Goal: Task Accomplishment & Management: Use online tool/utility

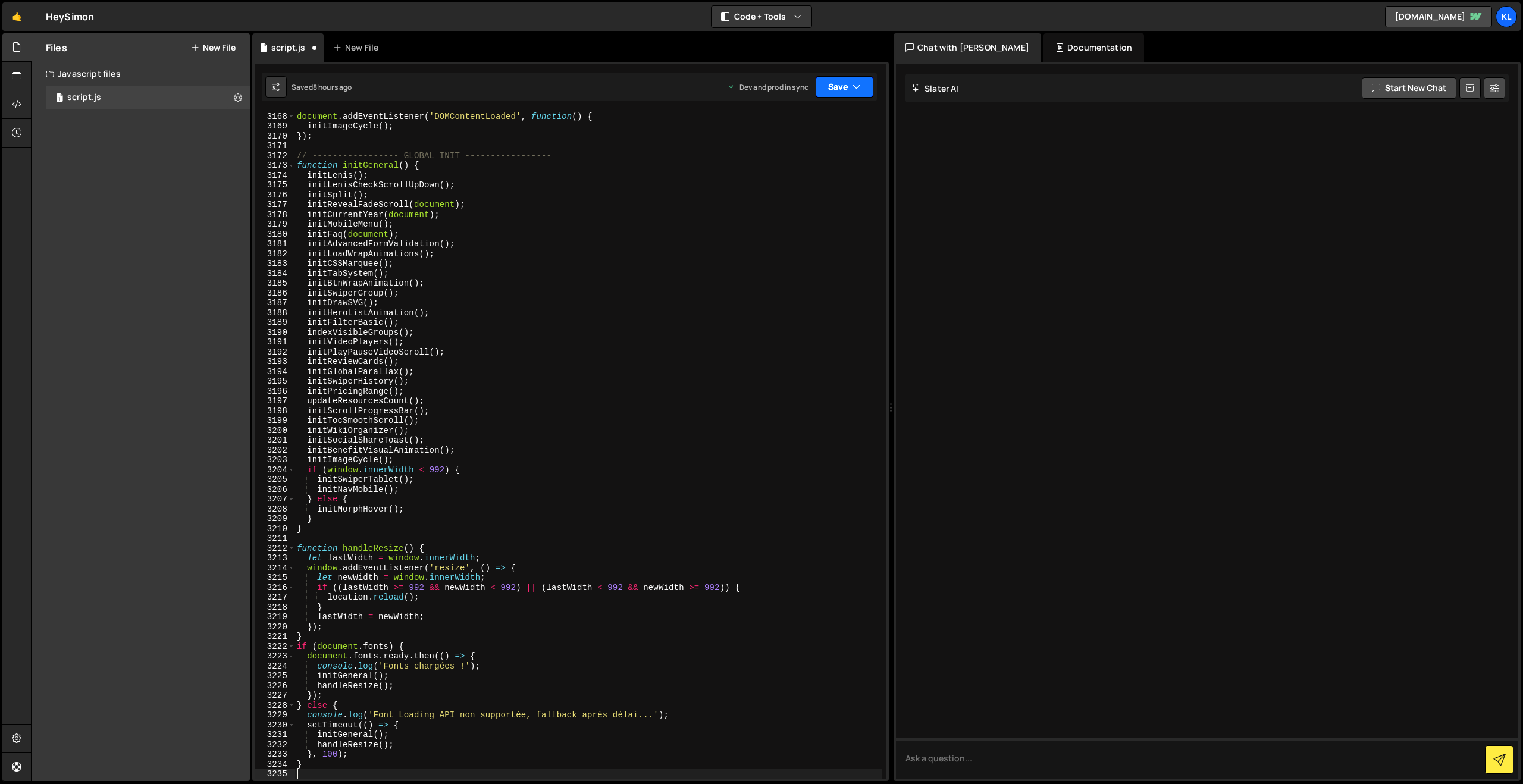
click at [836, 88] on button "Save" at bounding box center [844, 87] width 58 height 21
click at [790, 151] on div "Save to Production S" at bounding box center [804, 154] width 124 height 12
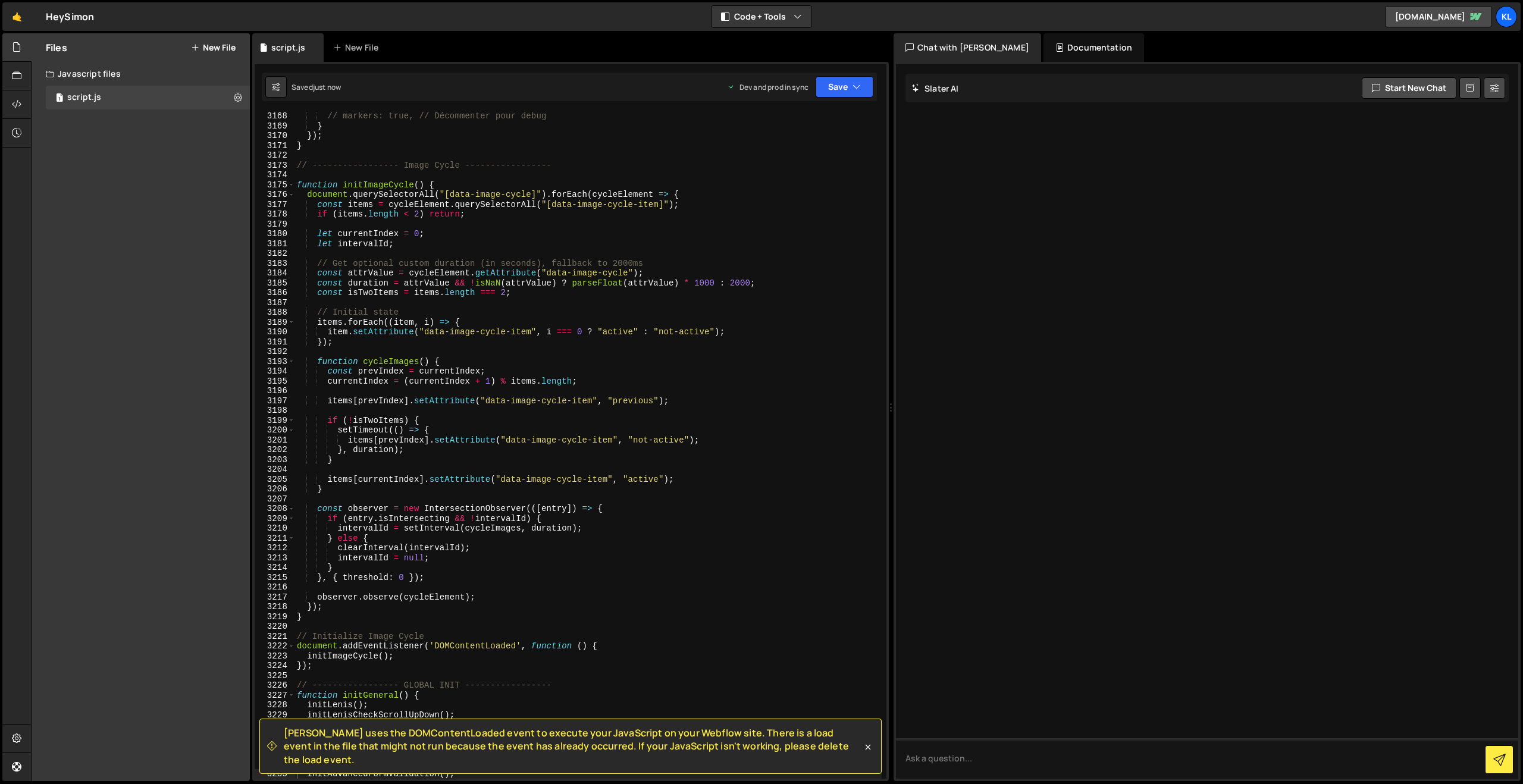
click at [543, 398] on div "// markers: true, // Décommenter pour debug } }) ; } // ----------------- Image…" at bounding box center [588, 454] width 587 height 687
type textarea "}"
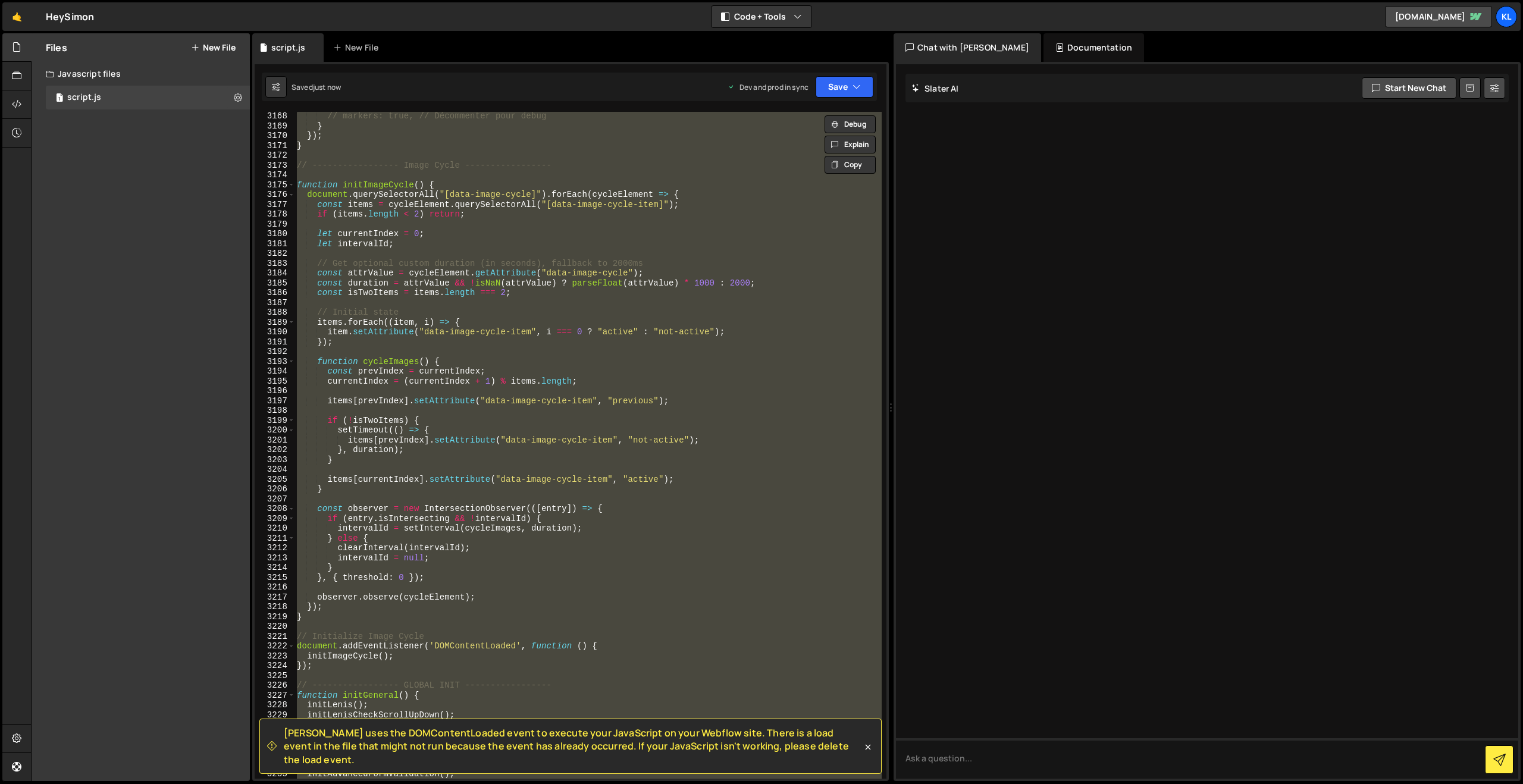
paste textarea
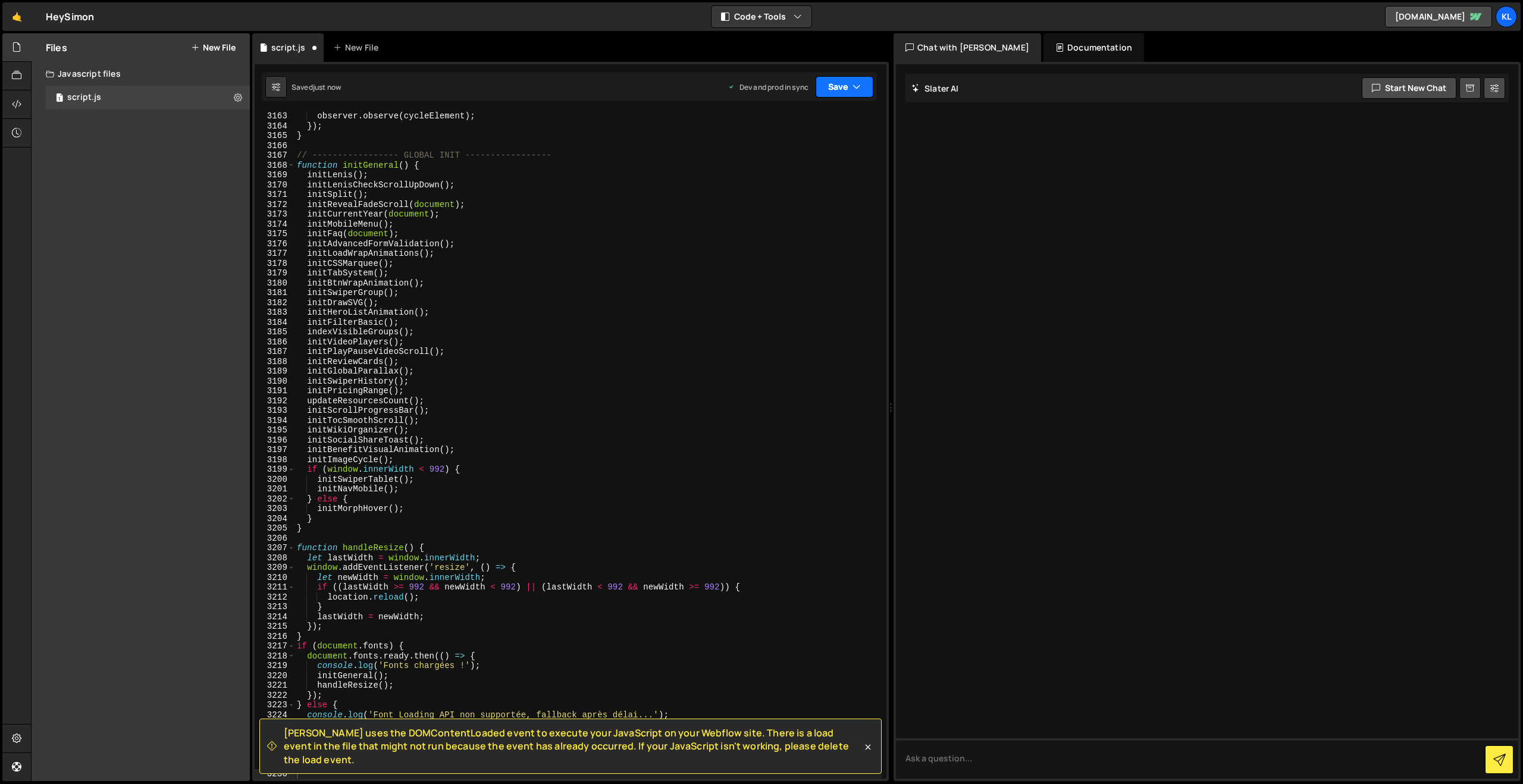
click at [834, 87] on button "Save" at bounding box center [844, 87] width 58 height 21
drag, startPoint x: 803, startPoint y: 148, endPoint x: 774, endPoint y: 137, distance: 31.0
click at [803, 148] on div "Save to Production S" at bounding box center [804, 154] width 124 height 12
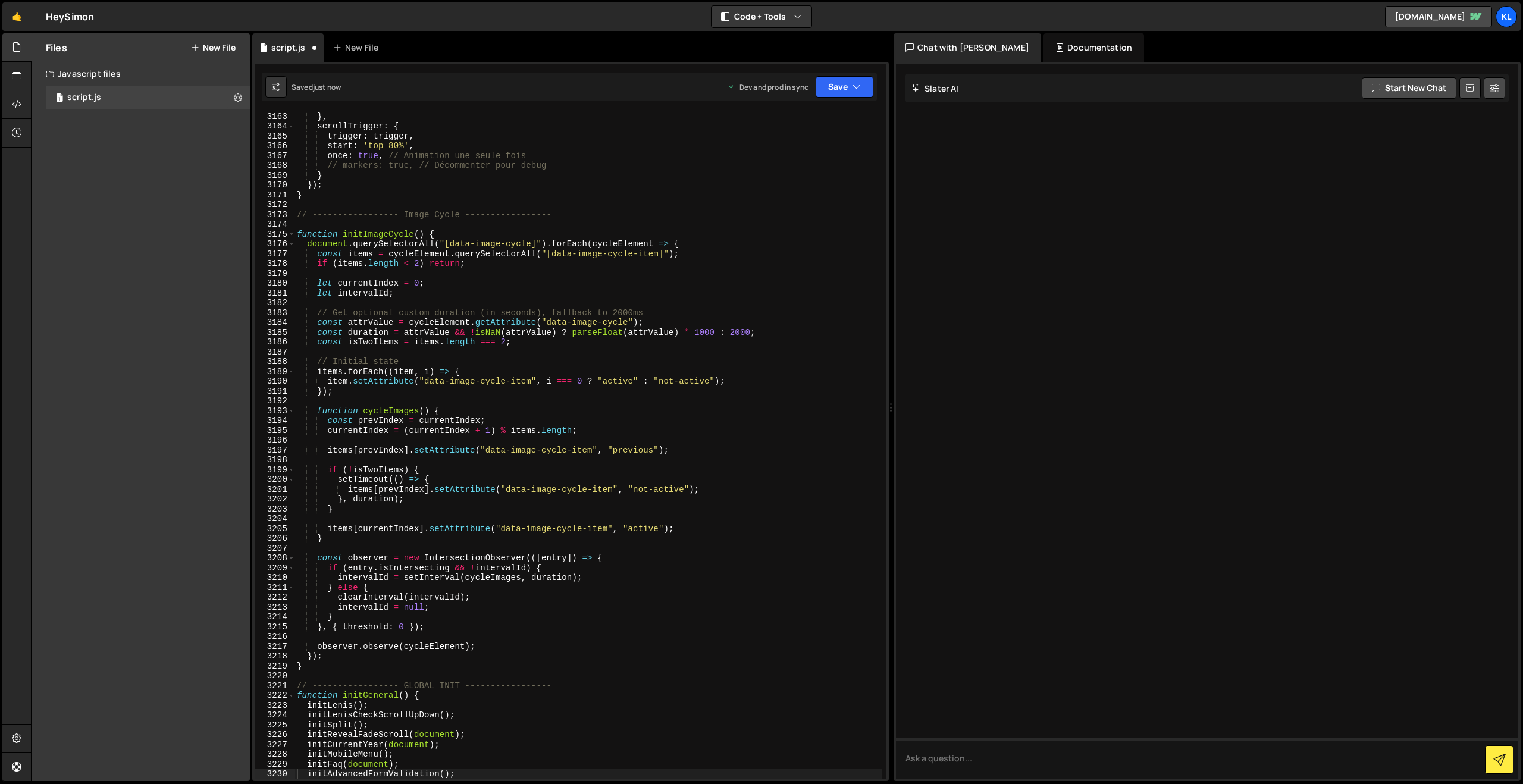
scroll to position [18773, 0]
click at [582, 225] on div "} , scrollTrigger : { trigger : trigger , start : 'top 80%' , once : true , // …" at bounding box center [588, 454] width 587 height 687
type textarea "}"
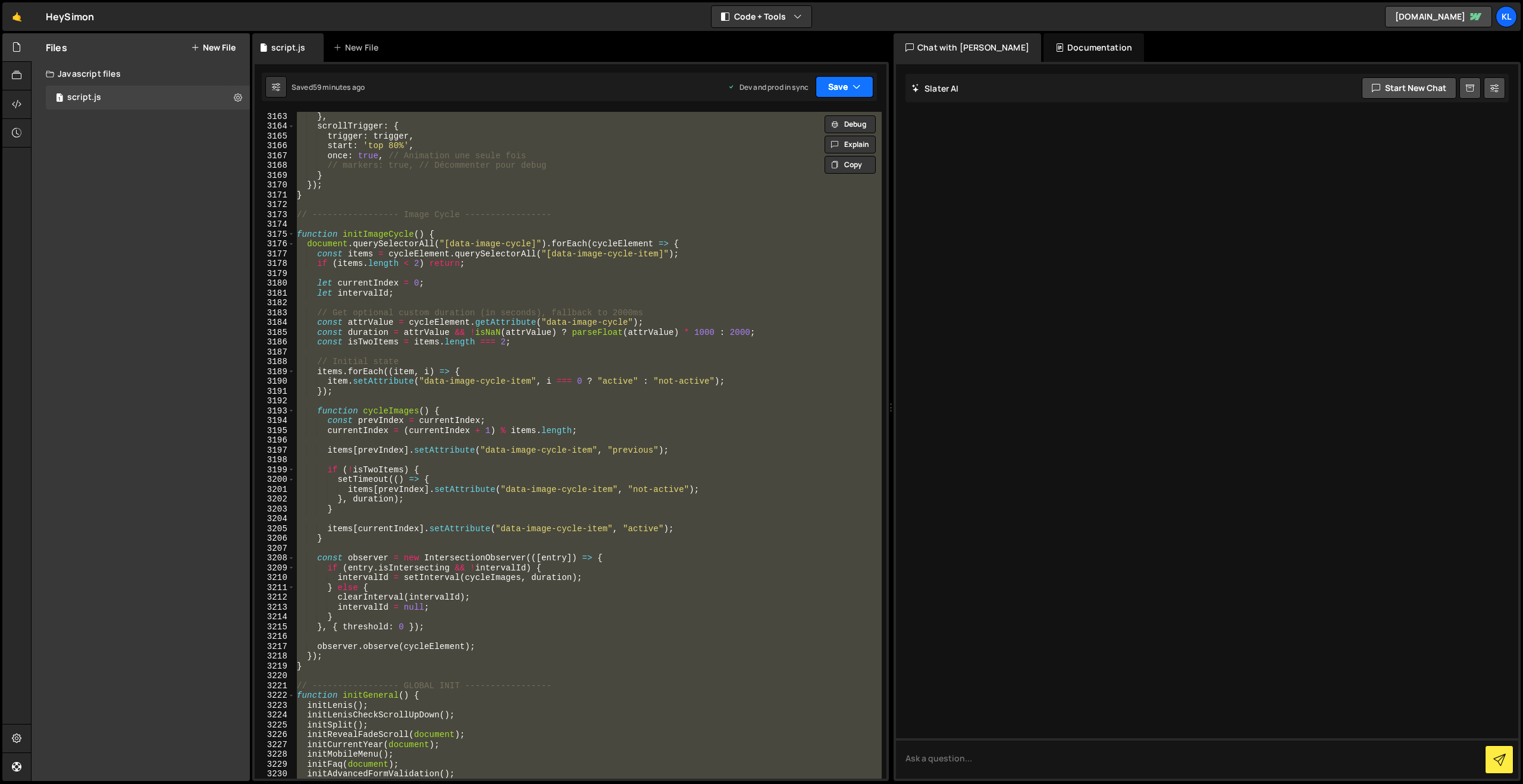
paste textarea
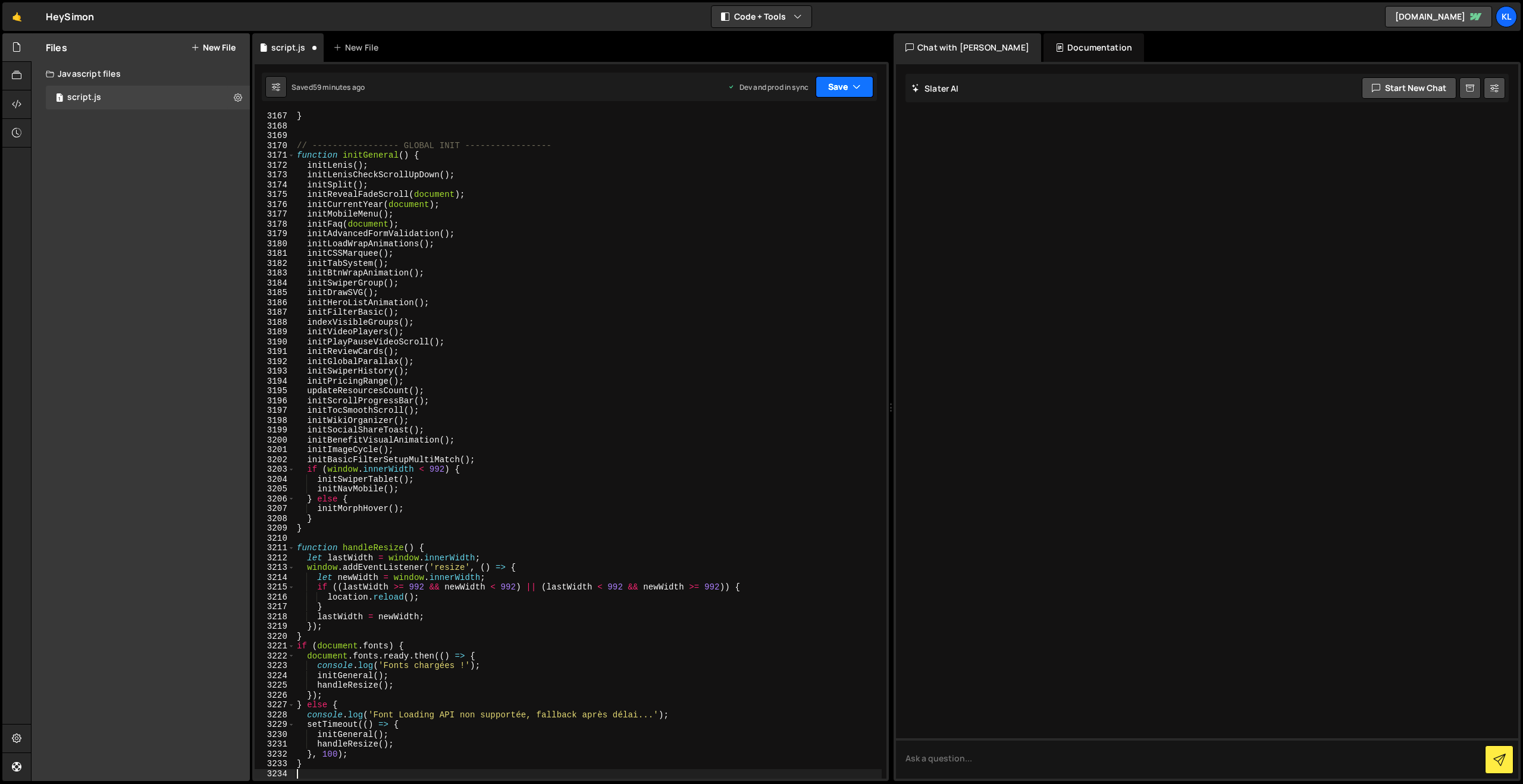
click at [841, 85] on button "Save" at bounding box center [844, 87] width 58 height 21
drag, startPoint x: 770, startPoint y: 170, endPoint x: 757, endPoint y: 158, distance: 17.7
click at [770, 170] on div "59 minutes ago" at bounding box center [788, 168] width 50 height 10
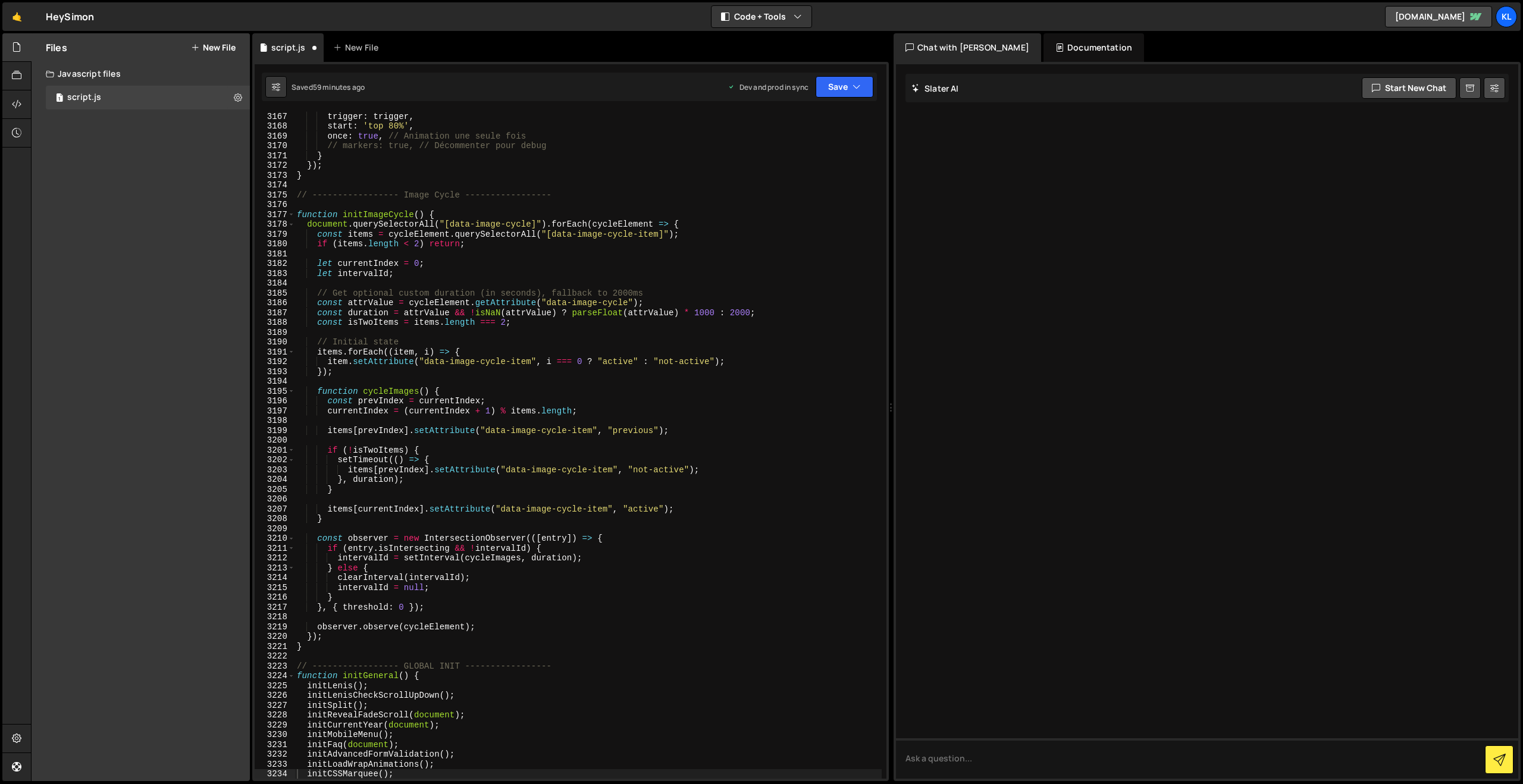
scroll to position [18779, 0]
drag, startPoint x: 638, startPoint y: 298, endPoint x: 669, endPoint y: 250, distance: 57.1
click at [638, 297] on div "trigger : trigger , start : 'top 80%' , once : true , // Animation une seule fo…" at bounding box center [588, 454] width 587 height 687
type textarea "}"
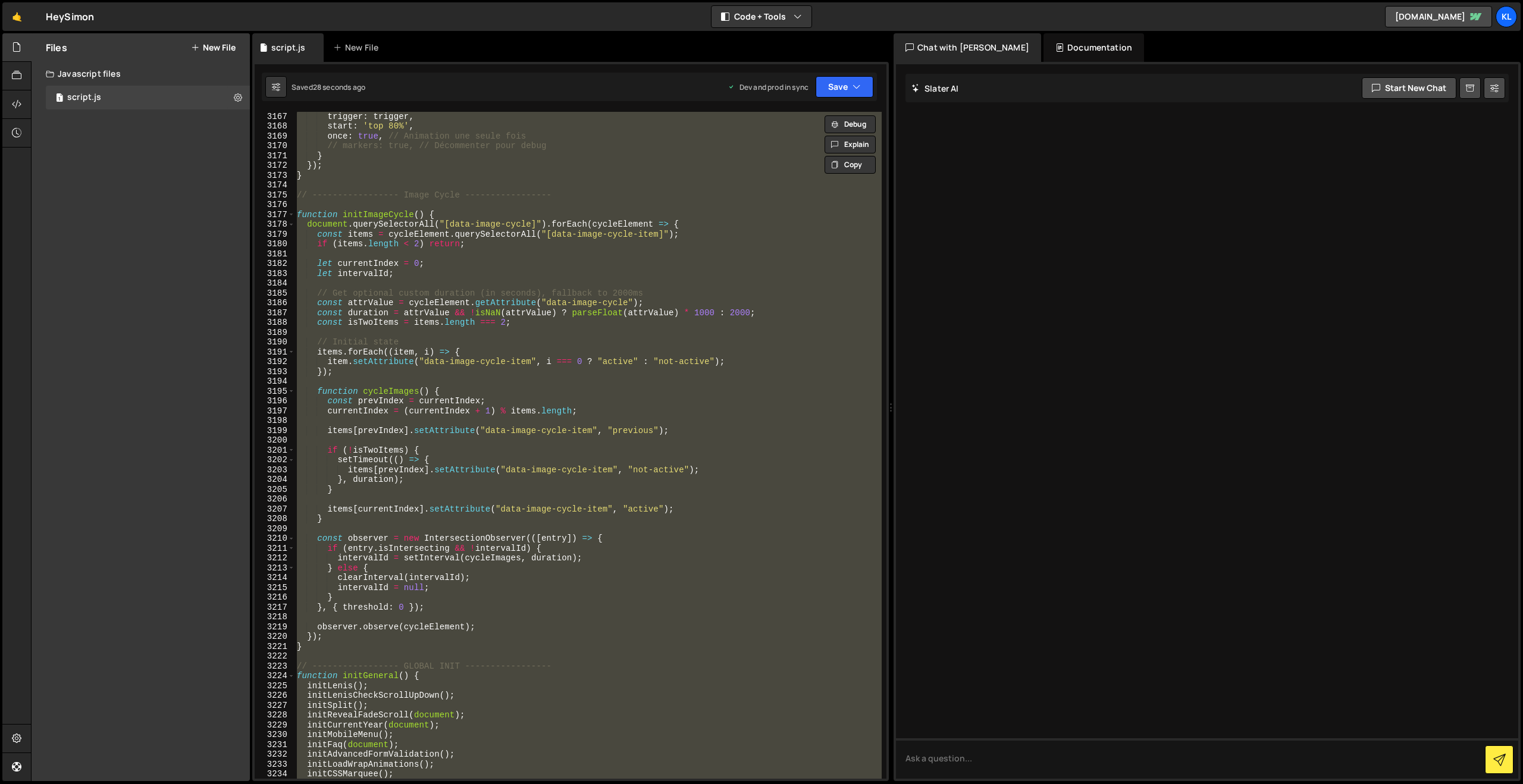
paste textarea
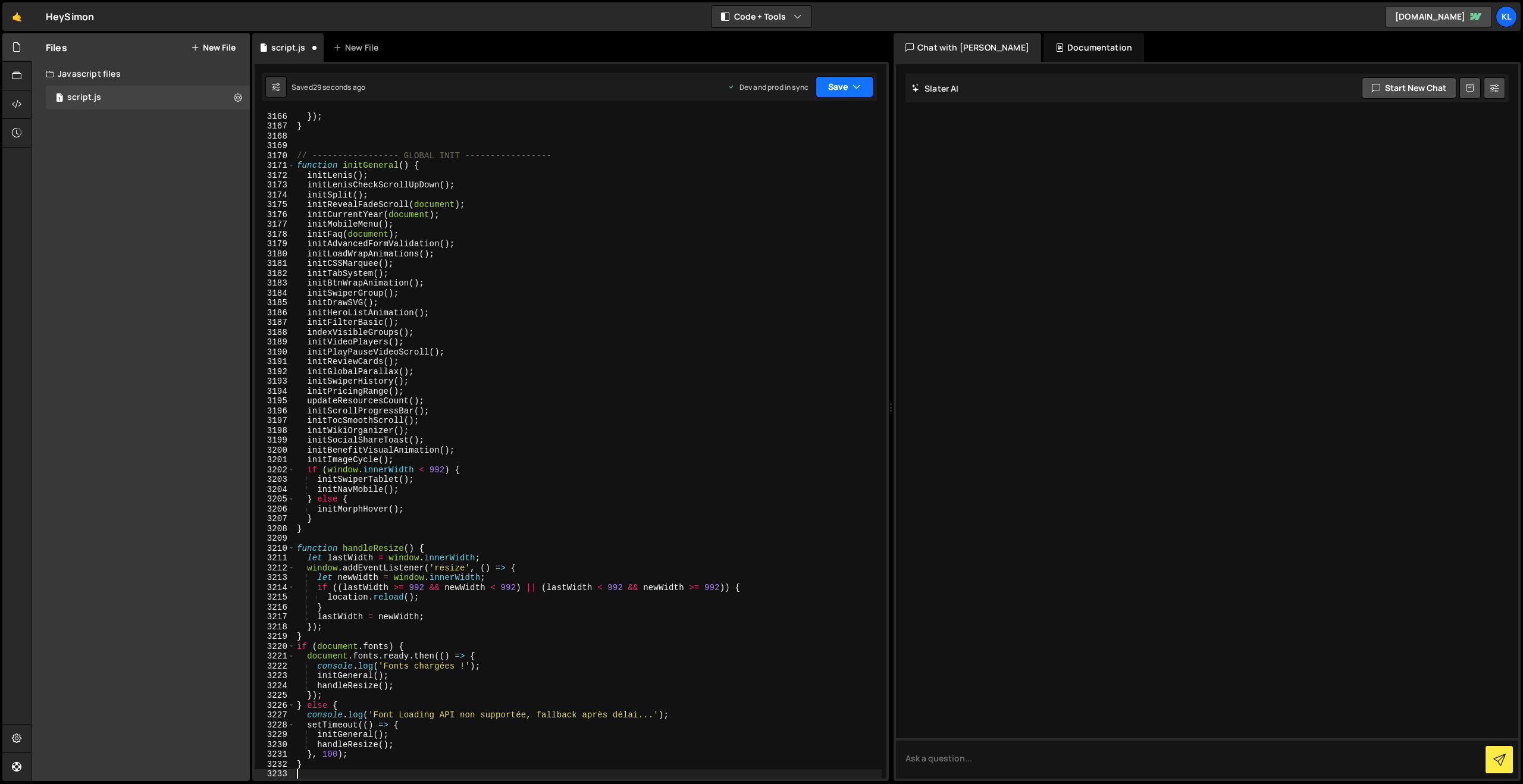
click at [835, 89] on button "Save" at bounding box center [844, 87] width 58 height 21
click at [771, 183] on div "}) ; } // ----------------- GLOBAL INIT ----------------- function initGeneral …" at bounding box center [588, 454] width 587 height 687
click at [834, 90] on button "Save" at bounding box center [844, 87] width 58 height 21
click at [796, 161] on div "Saved 29 seconds ago" at bounding box center [804, 168] width 124 height 14
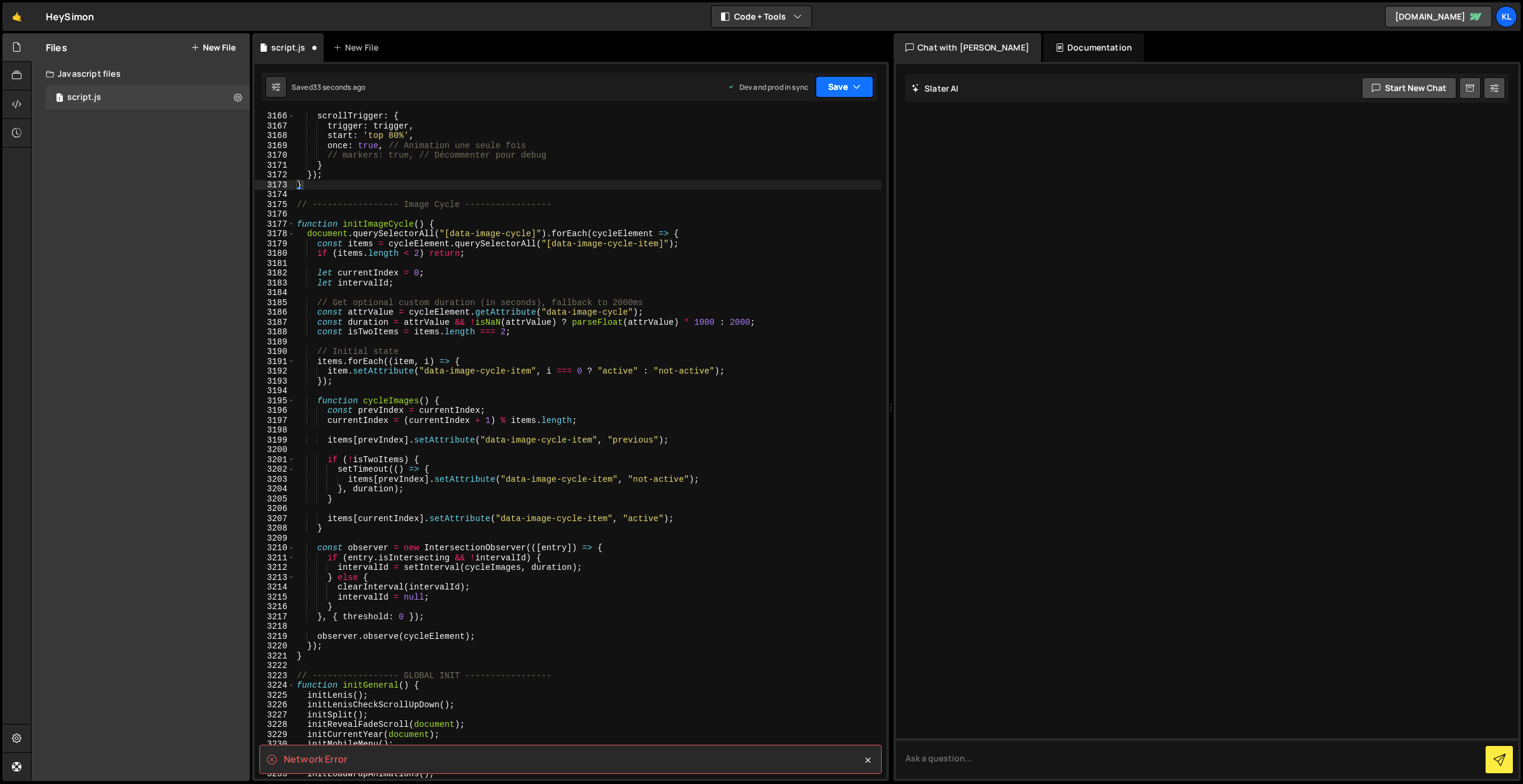
click at [822, 89] on button "Save" at bounding box center [844, 87] width 58 height 21
click at [806, 163] on div "31 seconds ago" at bounding box center [789, 168] width 52 height 10
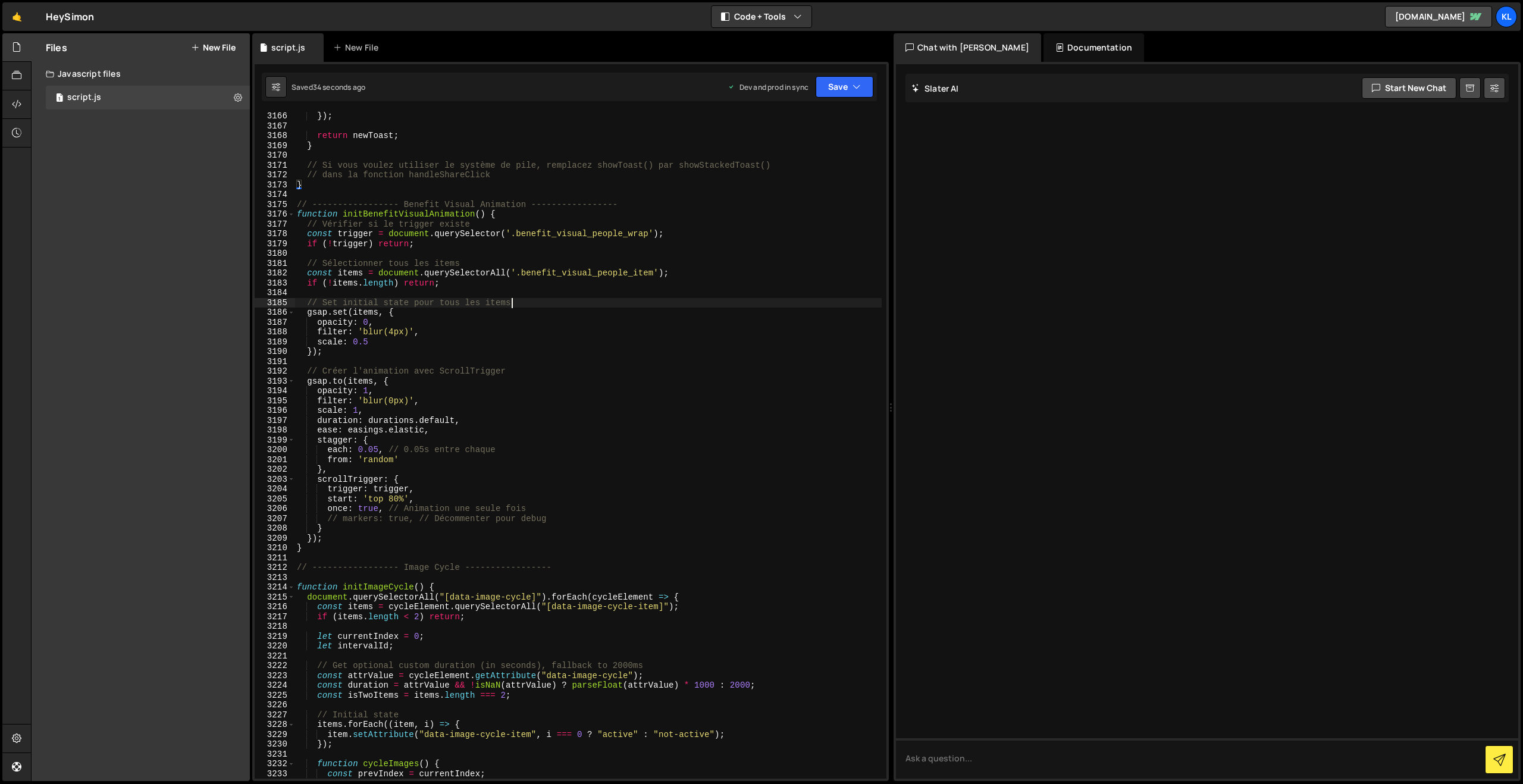
click at [533, 305] on div "}) ; return newToast ; } // Si vous voulez utiliser le système de pile, remplac…" at bounding box center [588, 454] width 587 height 687
type textarea "}"
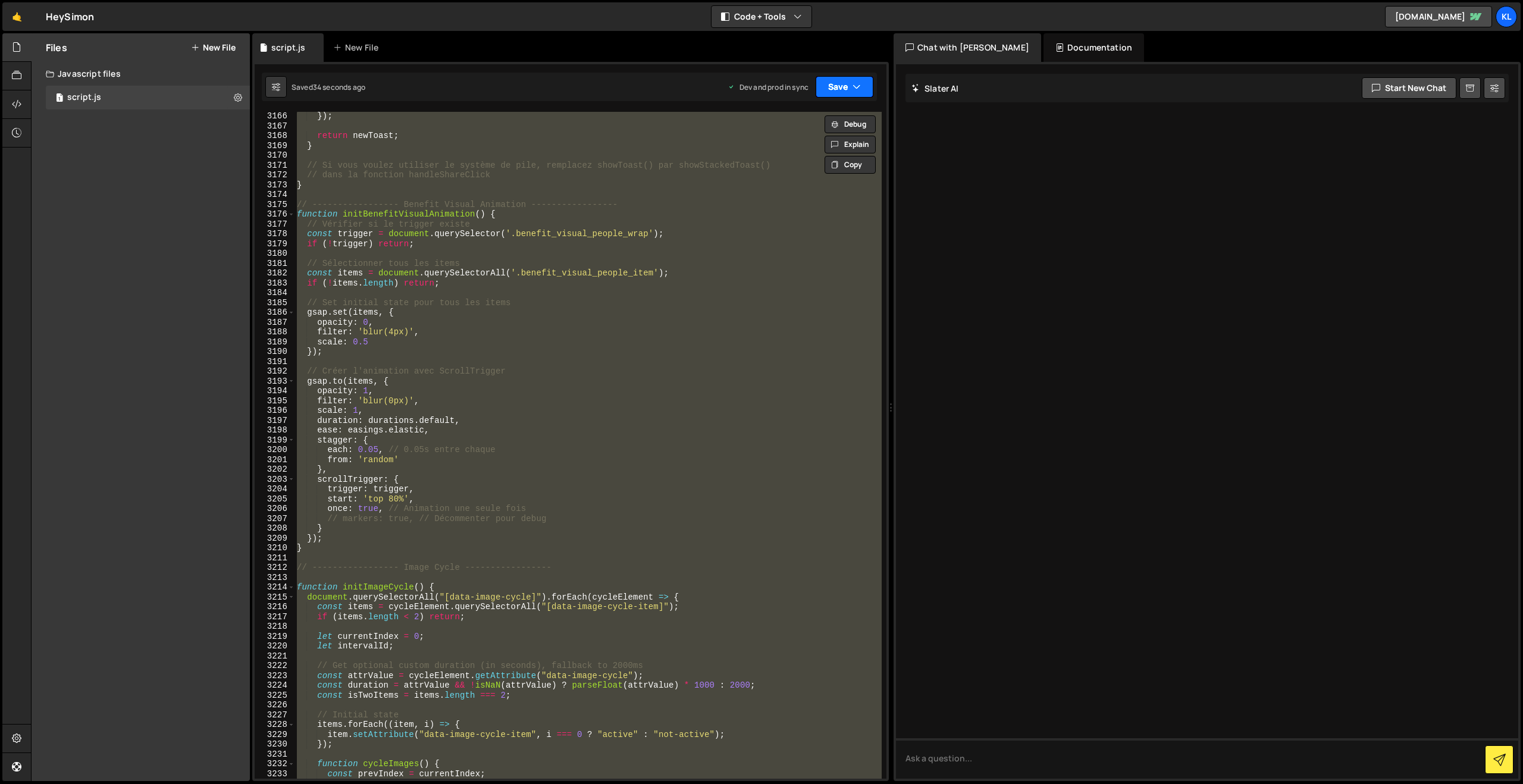
paste textarea
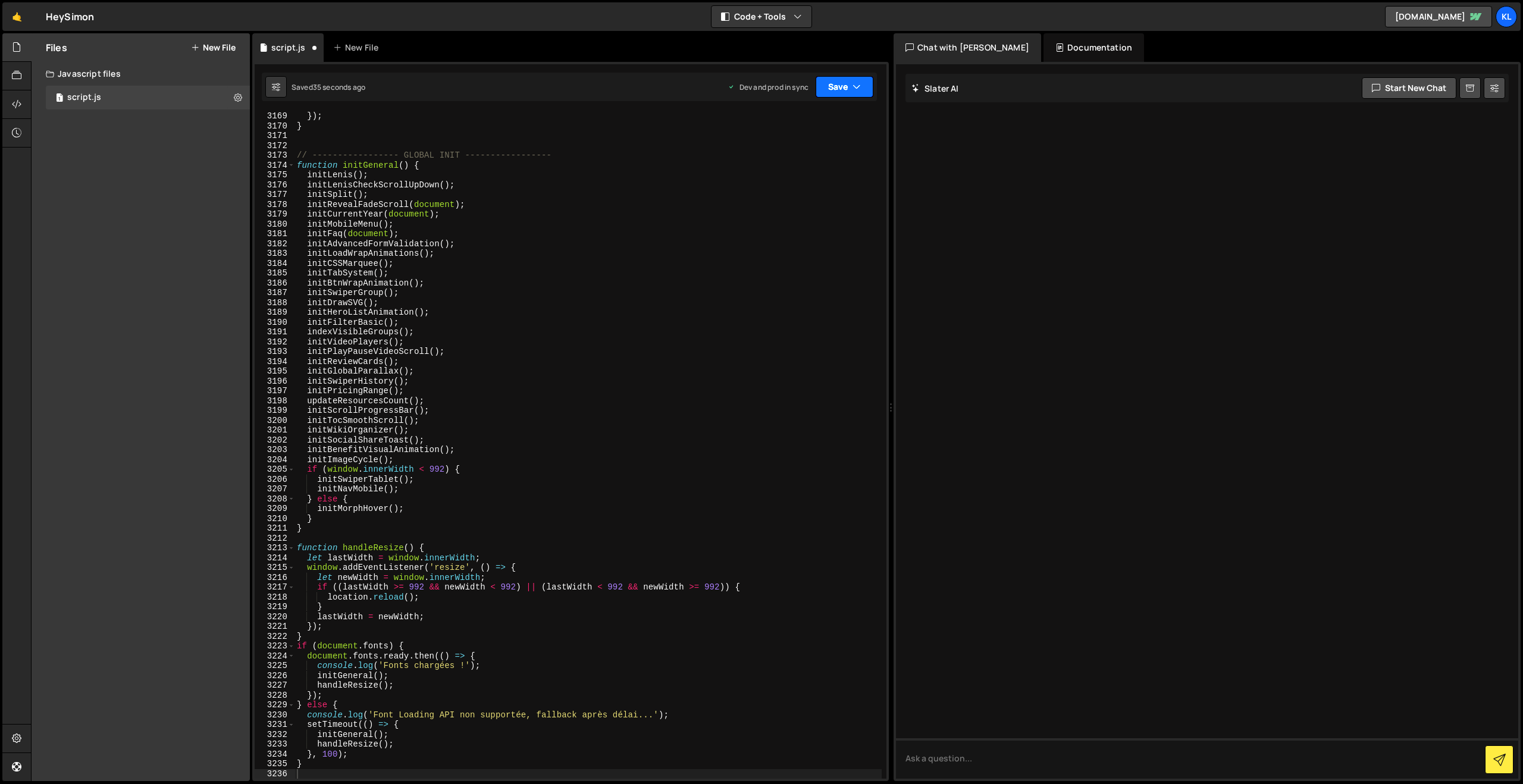
click at [859, 84] on icon "button" at bounding box center [857, 87] width 9 height 12
click at [767, 156] on div "Save to Production S" at bounding box center [804, 154] width 124 height 12
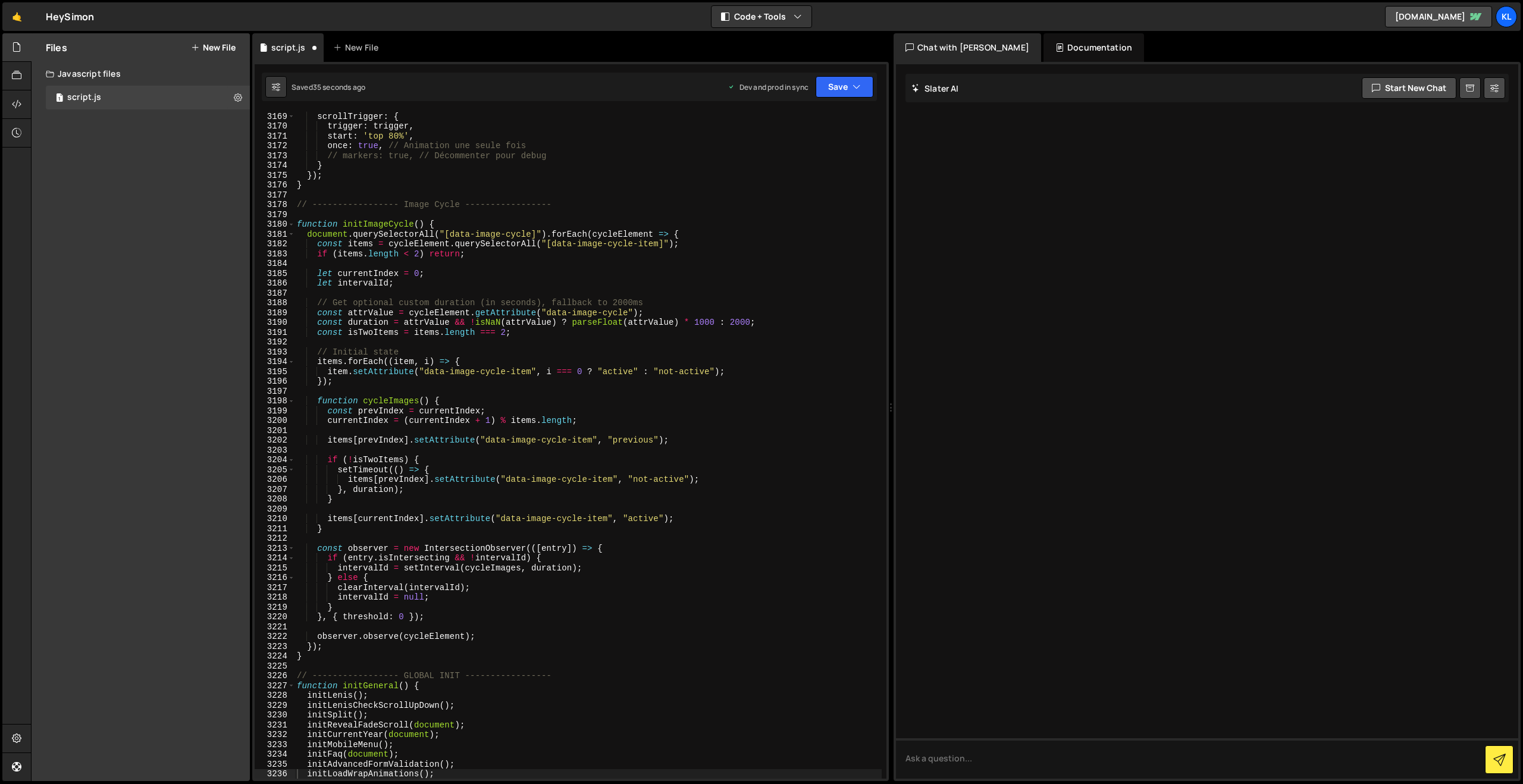
scroll to position [18780, 0]
click at [578, 333] on div "scrollTrigger : { trigger : trigger , start : 'top 80%' , once : true , // Anim…" at bounding box center [588, 454] width 587 height 687
click at [720, 305] on div "scrollTrigger : { trigger : trigger , start : 'top 80%' , once : true , // Anim…" at bounding box center [588, 454] width 587 height 687
type textarea "}"
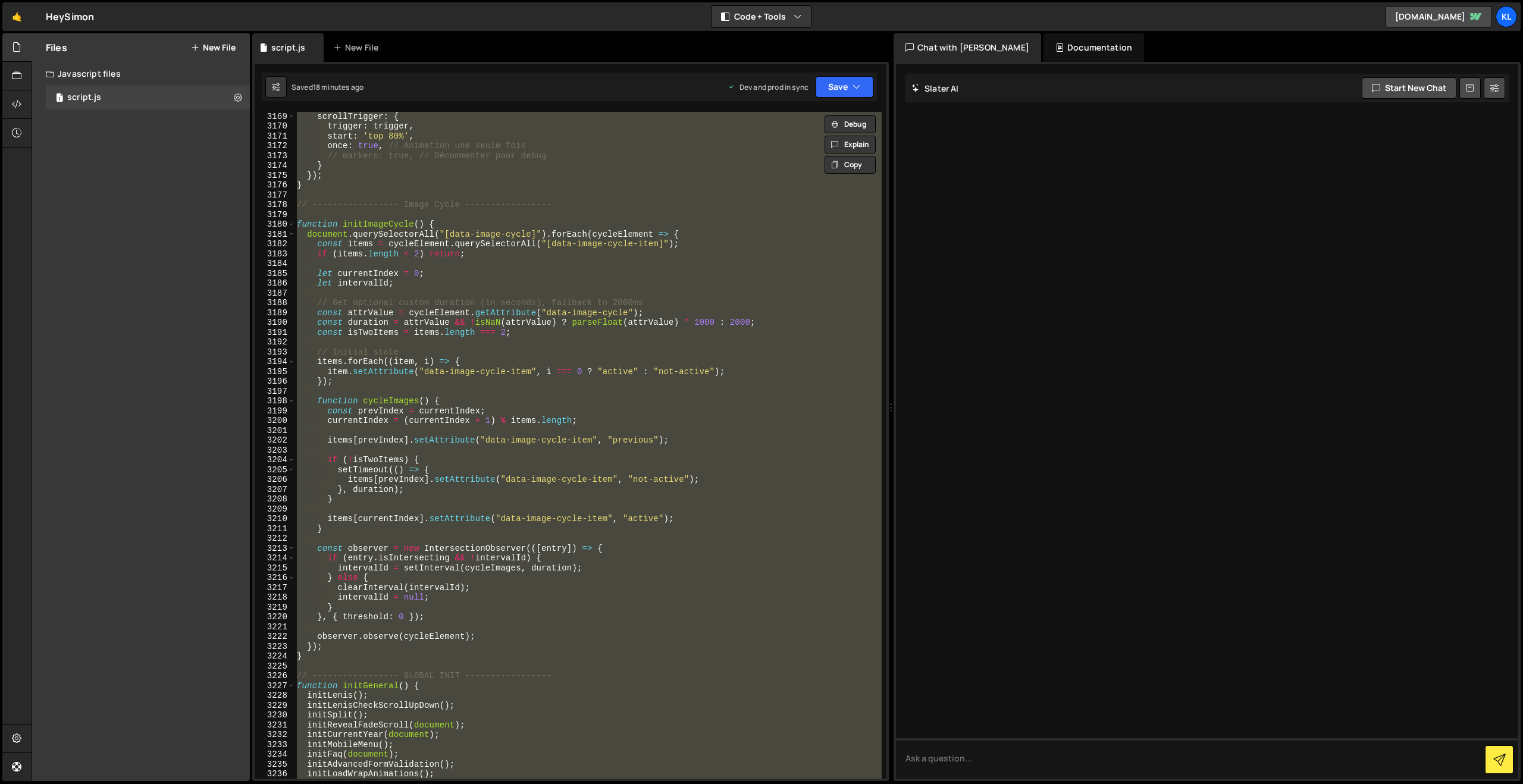
paste textarea
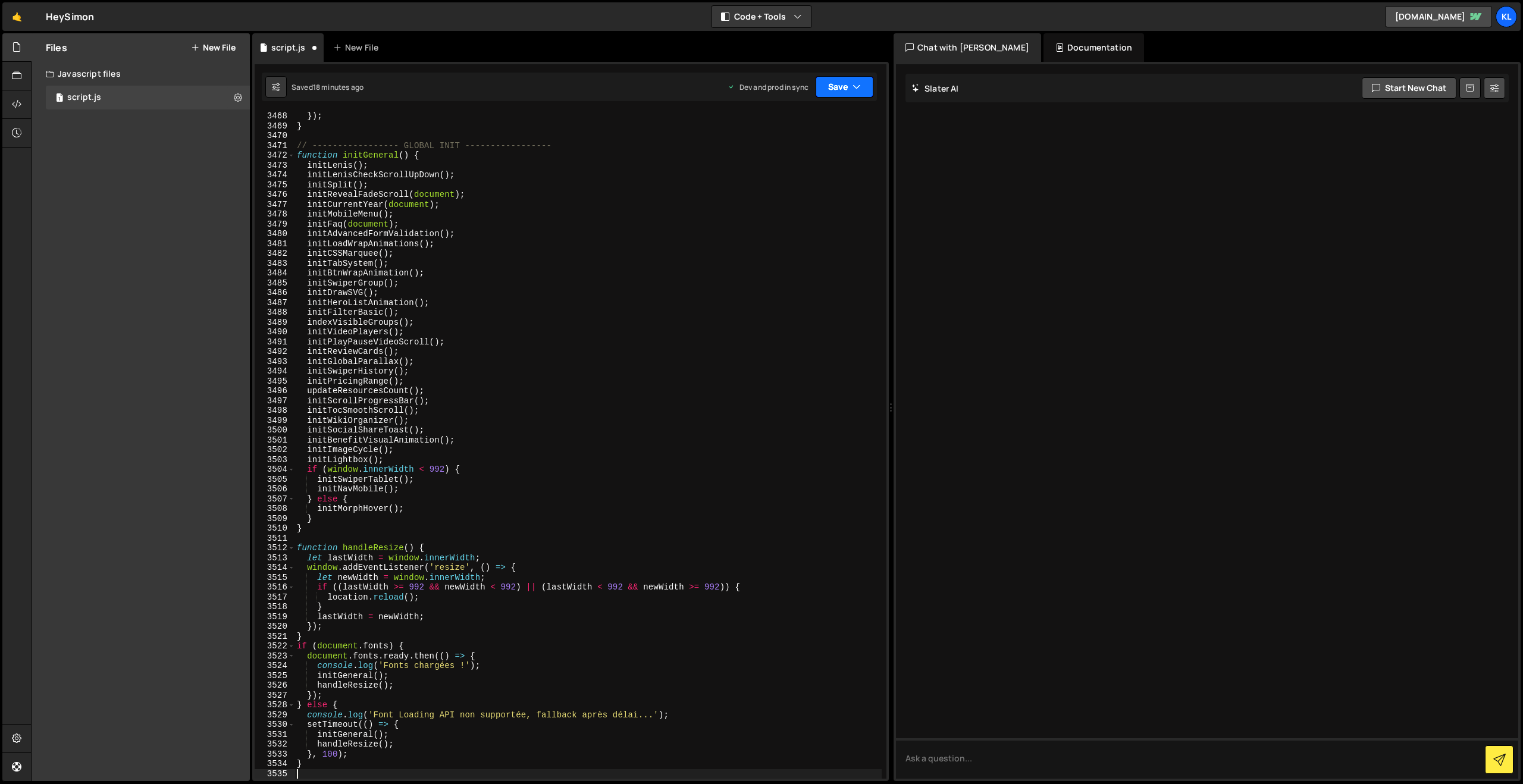
scroll to position [18823, 0]
drag, startPoint x: 836, startPoint y: 87, endPoint x: 833, endPoint y: 93, distance: 6.7
click at [836, 86] on button "Save" at bounding box center [844, 87] width 58 height 21
drag, startPoint x: 789, startPoint y: 158, endPoint x: 758, endPoint y: 138, distance: 36.9
click at [789, 158] on div "Save to Production S" at bounding box center [804, 154] width 124 height 12
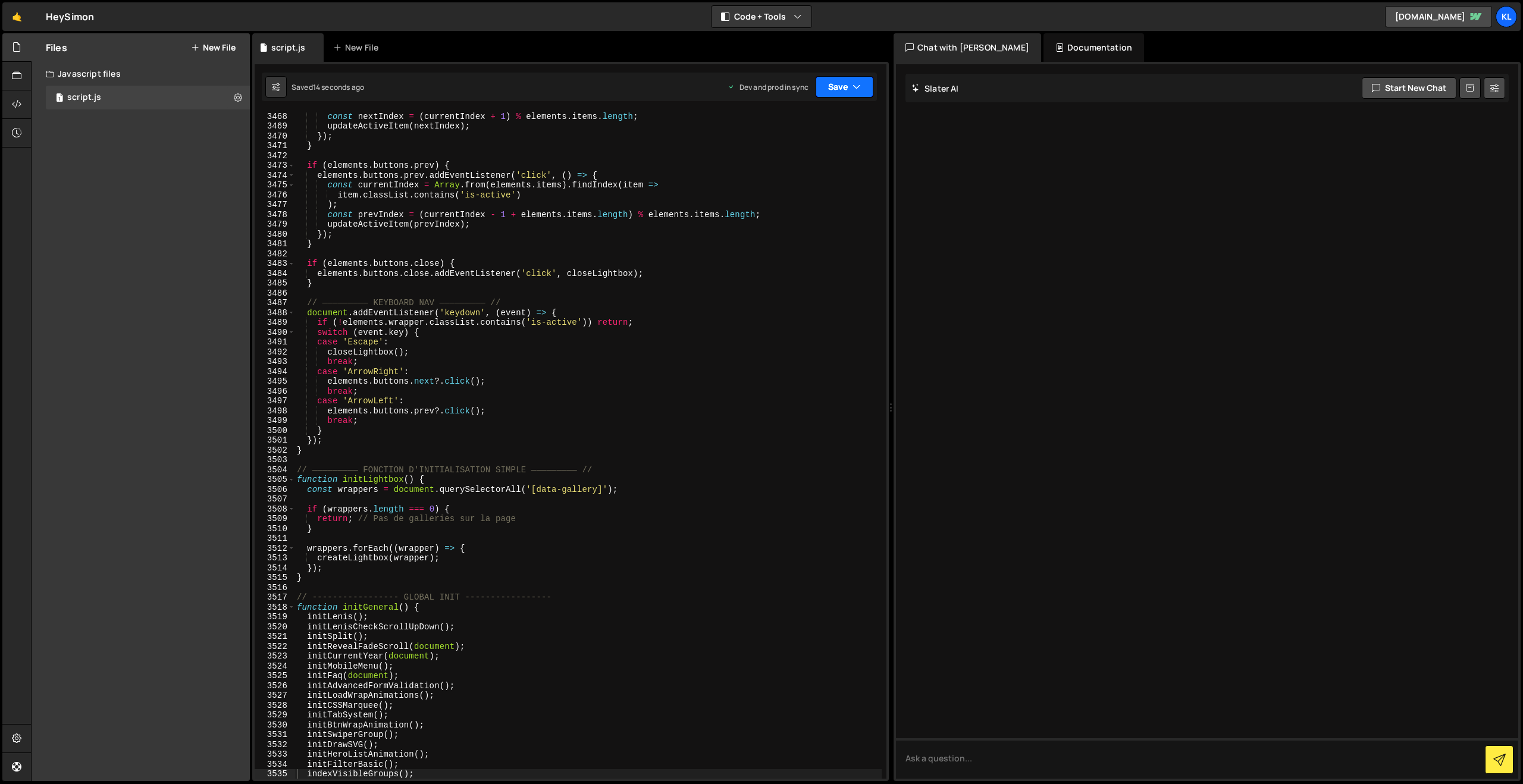
click at [837, 95] on button "Save" at bounding box center [844, 87] width 58 height 21
click at [803, 161] on div "Saved 13 seconds ago" at bounding box center [804, 168] width 124 height 14
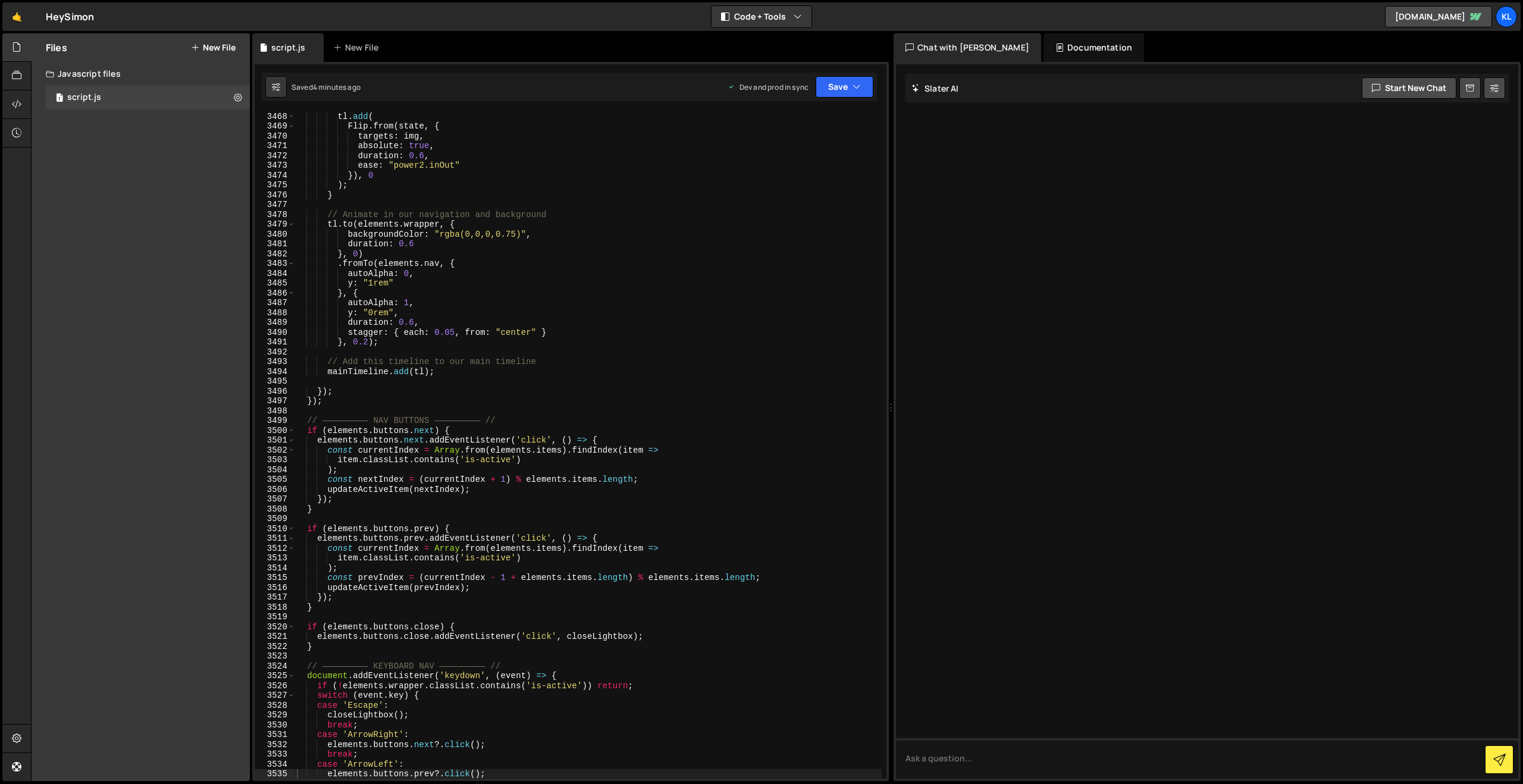
click at [788, 296] on div "tl . add ( Flip . from ( state , { targets : img , absolute : true , duration :…" at bounding box center [588, 454] width 587 height 687
type textarea "}"
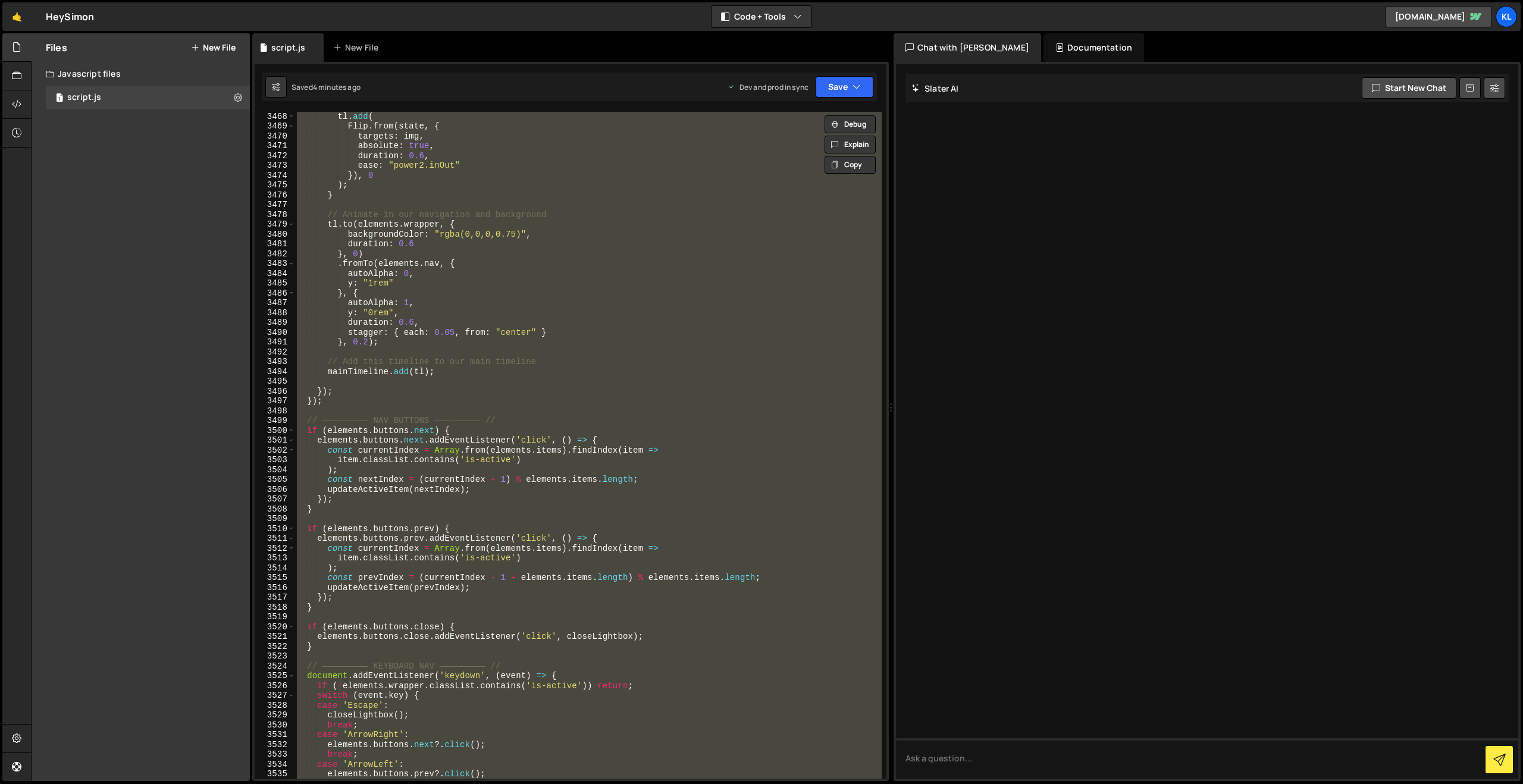
paste textarea
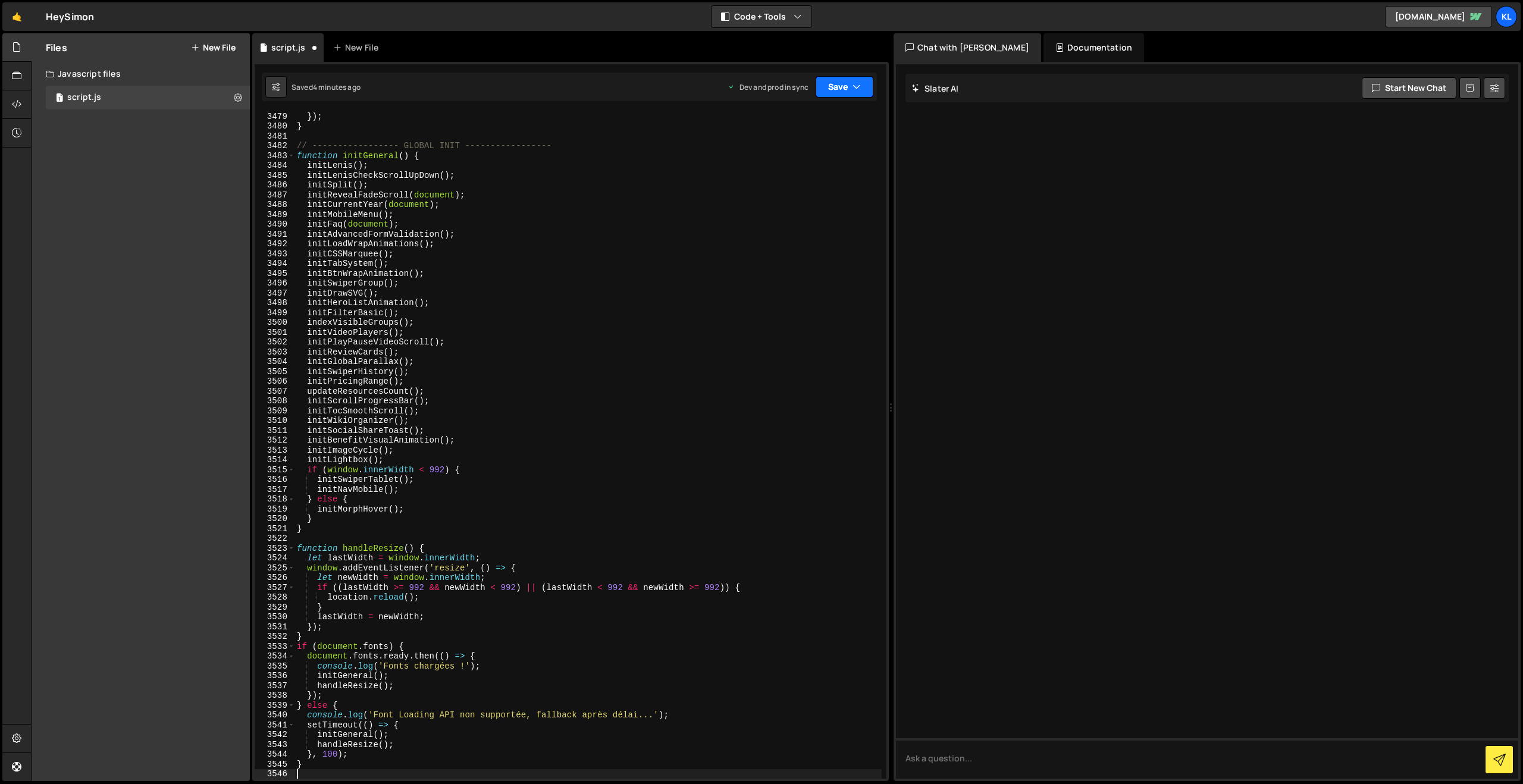
drag, startPoint x: 835, startPoint y: 90, endPoint x: 825, endPoint y: 108, distance: 20.6
click at [835, 90] on button "Save" at bounding box center [844, 87] width 58 height 21
click at [779, 160] on div "Saved 4 minutes ago" at bounding box center [804, 168] width 124 height 14
